Goal: Navigation & Orientation: Go to known website

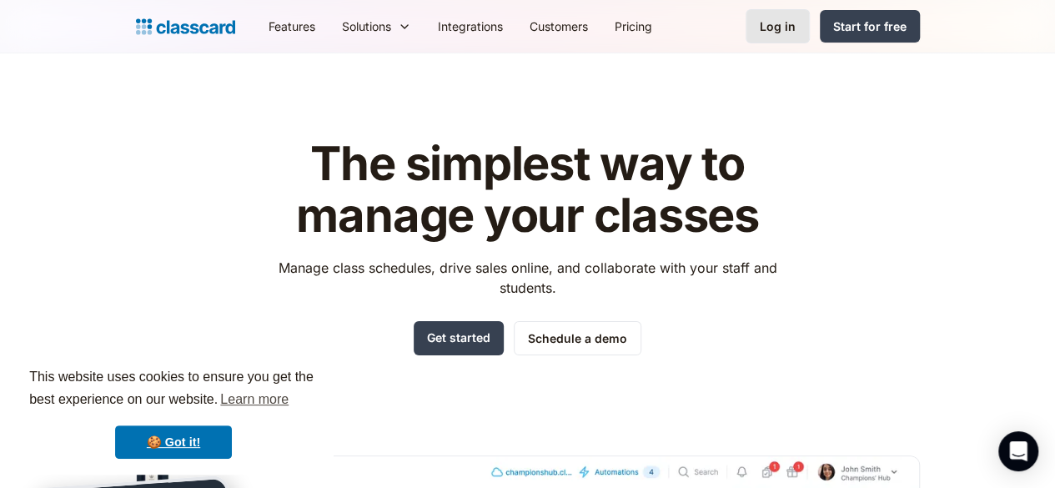
click at [796, 26] on div "Log in" at bounding box center [778, 27] width 36 height 18
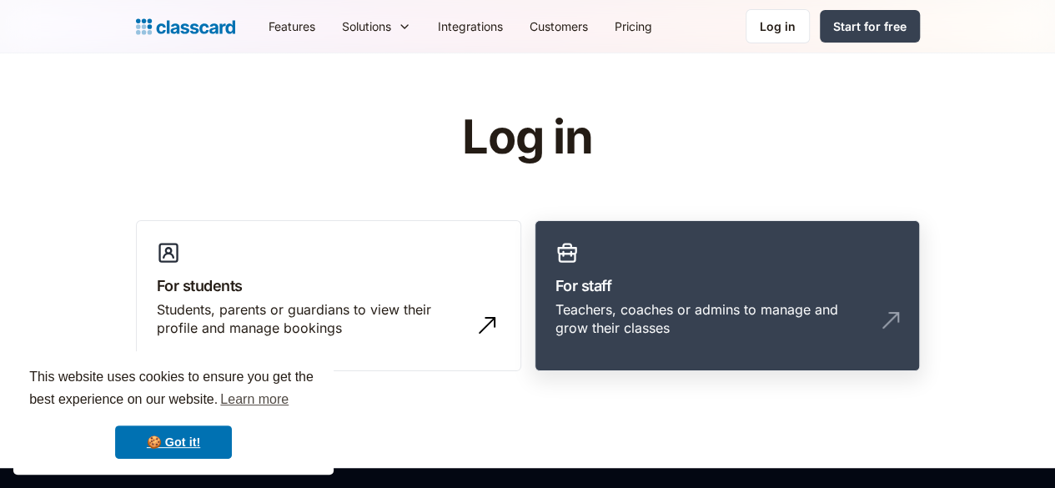
click at [744, 261] on link "For staff Teachers, coaches or admins to manage and grow their classes" at bounding box center [727, 296] width 385 height 152
